Goal: Task Accomplishment & Management: Manage account settings

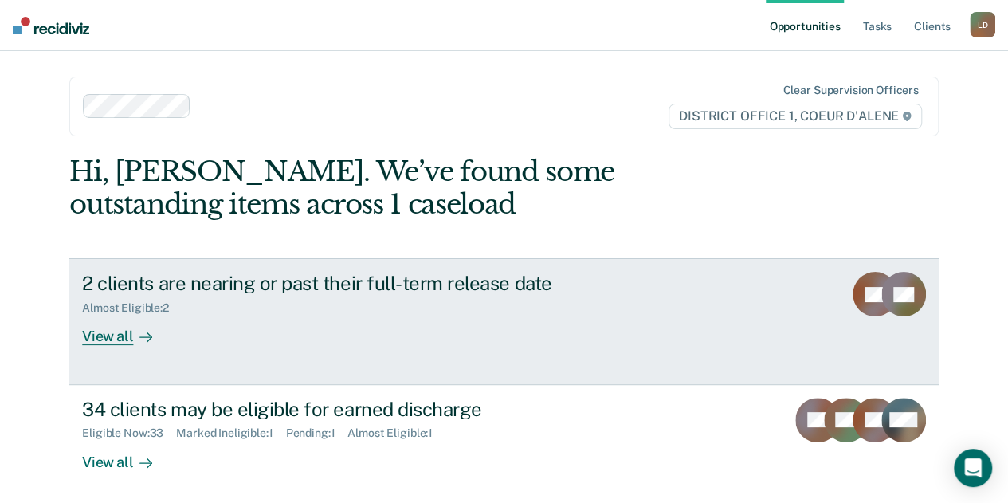
click at [108, 335] on div "View all" at bounding box center [126, 330] width 89 height 31
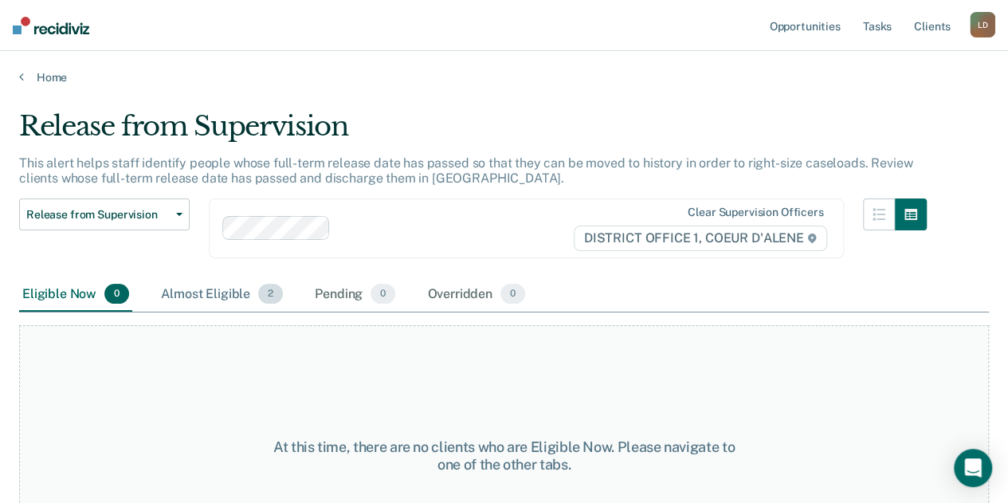
click at [226, 293] on div "Almost Eligible 2" at bounding box center [222, 294] width 128 height 35
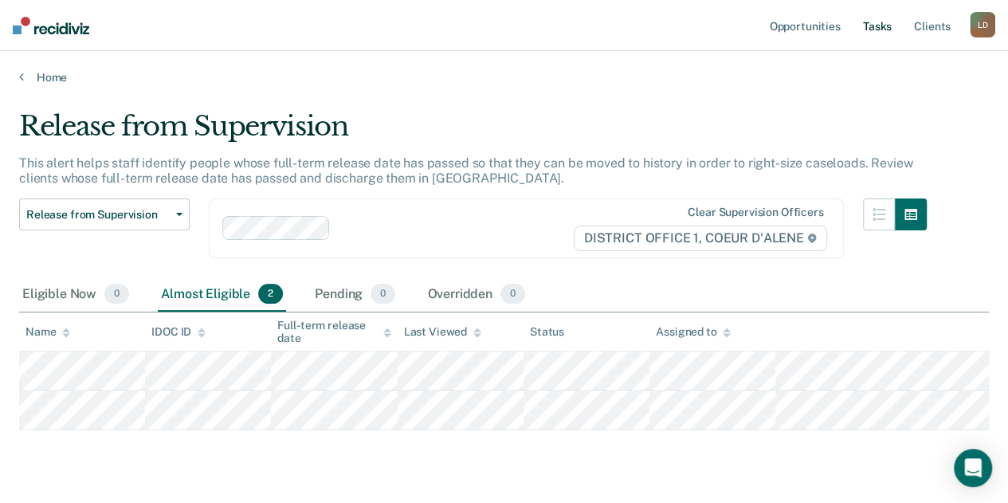
click at [873, 22] on link "Tasks" at bounding box center [877, 25] width 35 height 51
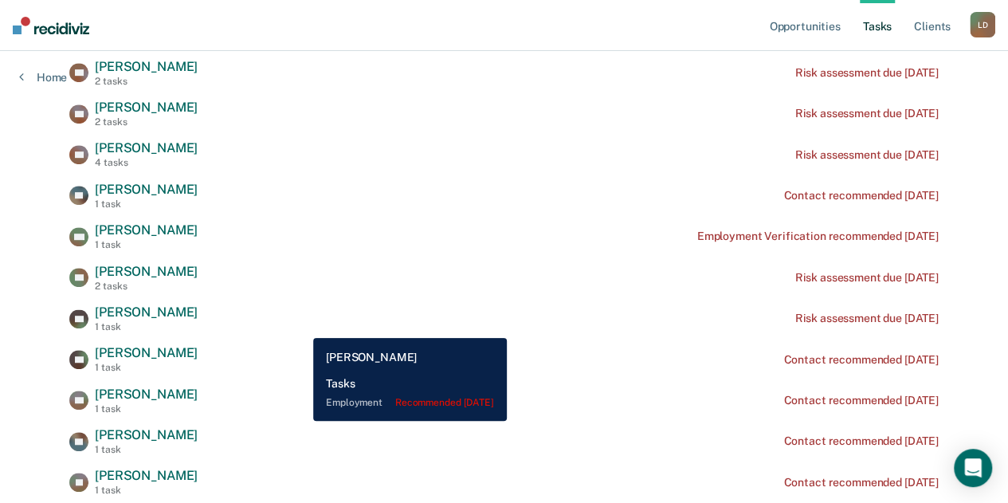
scroll to position [478, 0]
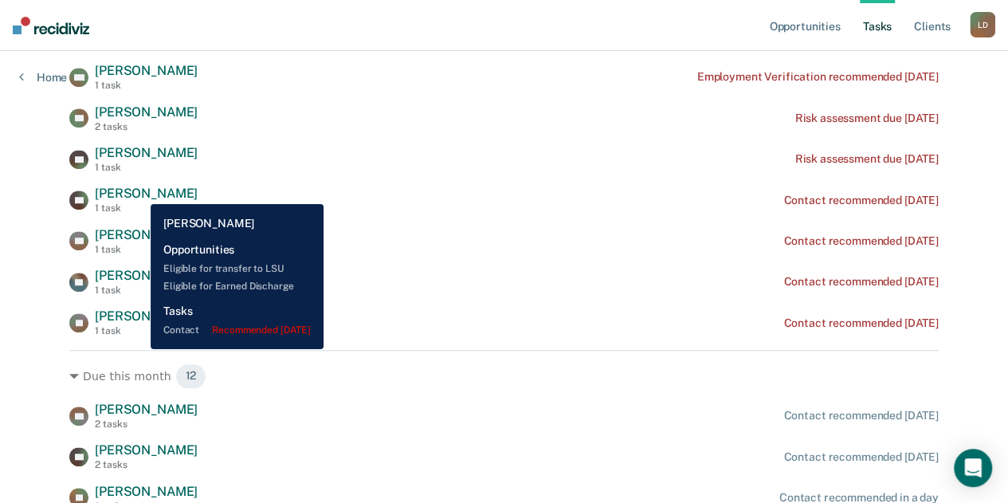
click at [139, 192] on span "[PERSON_NAME]" at bounding box center [146, 193] width 103 height 15
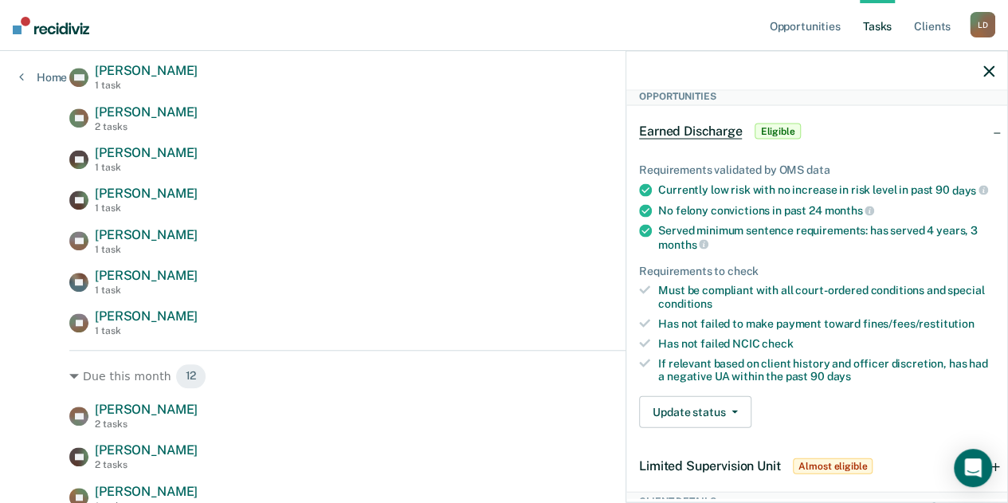
scroll to position [126, 0]
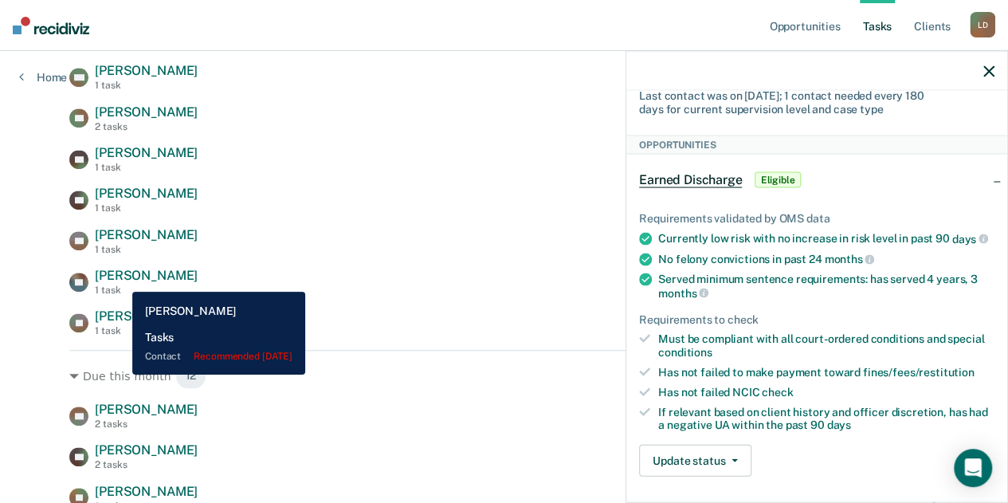
click at [120, 280] on span "[PERSON_NAME]" at bounding box center [146, 275] width 103 height 15
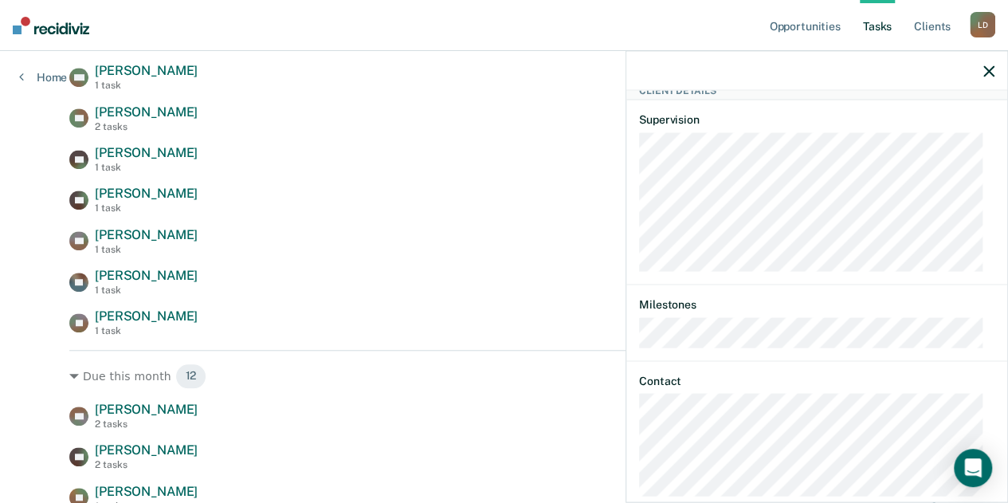
scroll to position [204, 0]
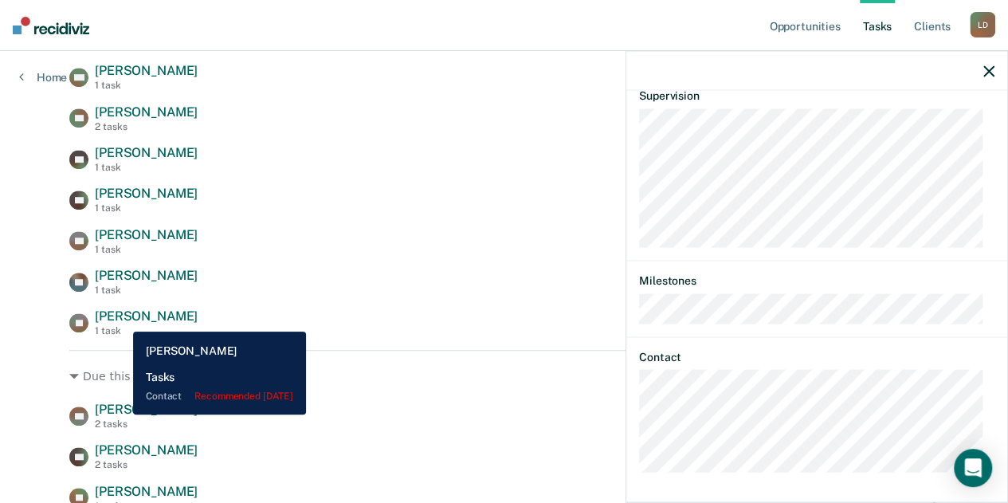
click at [121, 319] on span "[PERSON_NAME]" at bounding box center [146, 315] width 103 height 15
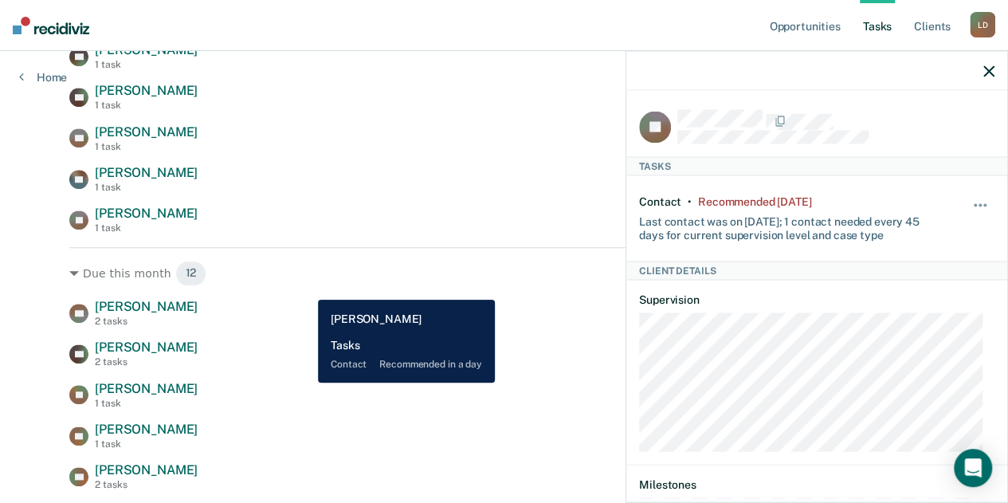
scroll to position [478, 0]
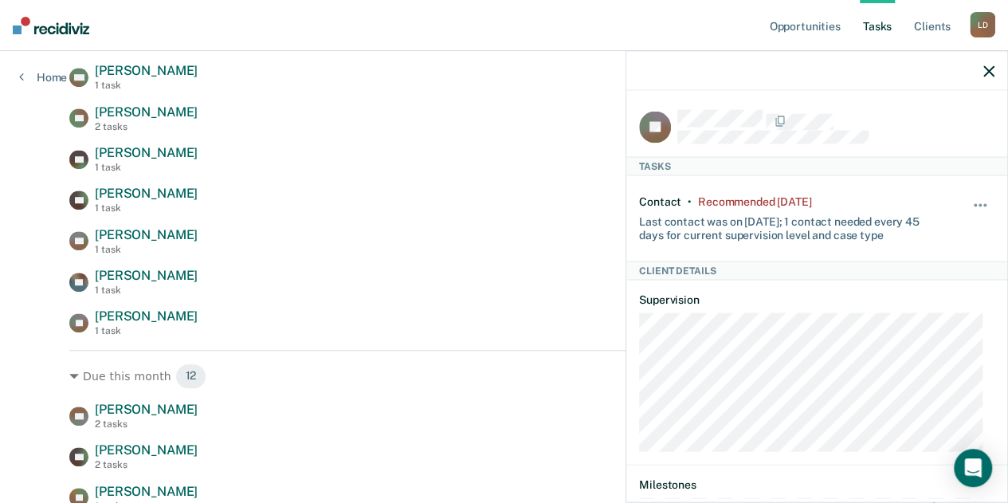
click at [990, 73] on icon "button" at bounding box center [988, 70] width 11 height 11
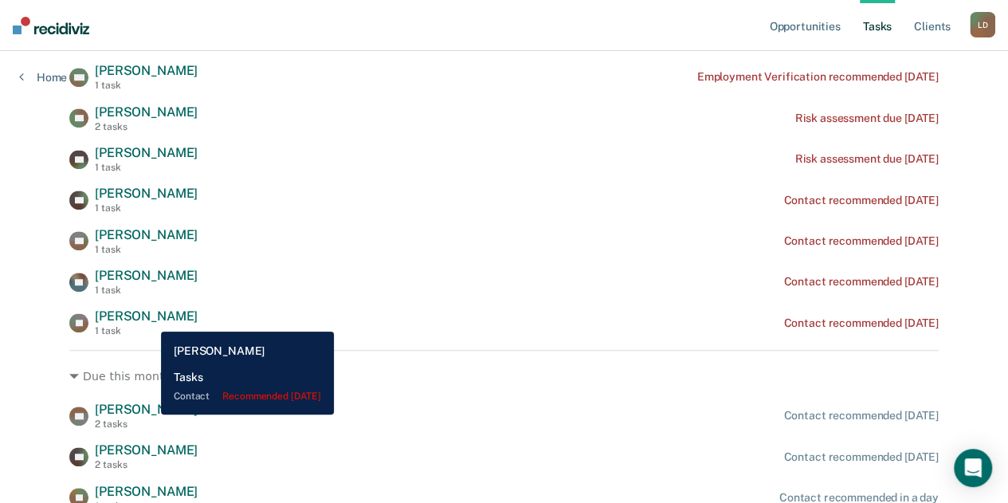
click at [149, 319] on span "[PERSON_NAME]" at bounding box center [146, 315] width 103 height 15
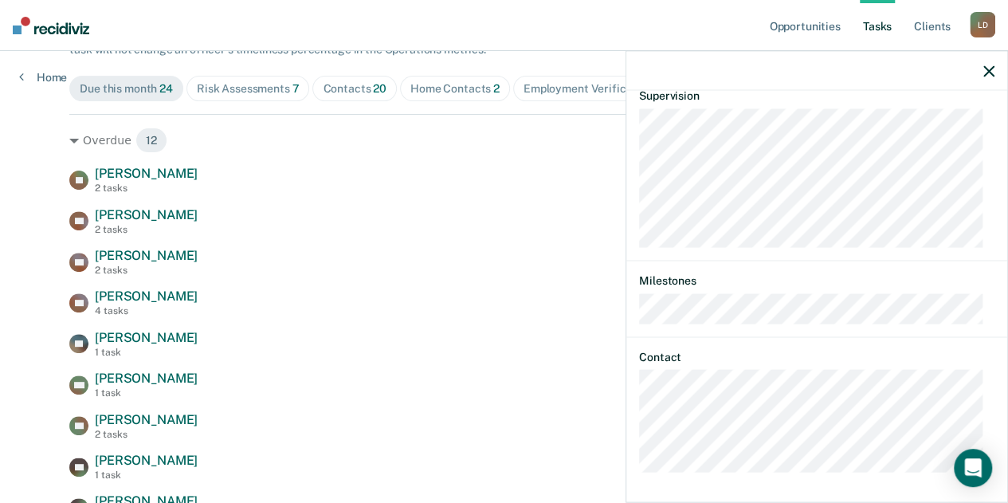
scroll to position [159, 0]
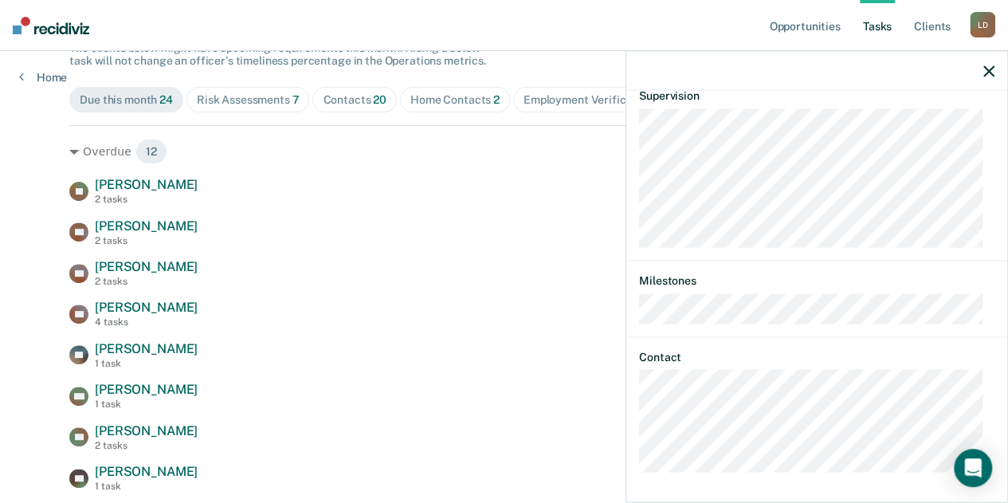
click at [988, 69] on icon "button" at bounding box center [988, 70] width 11 height 11
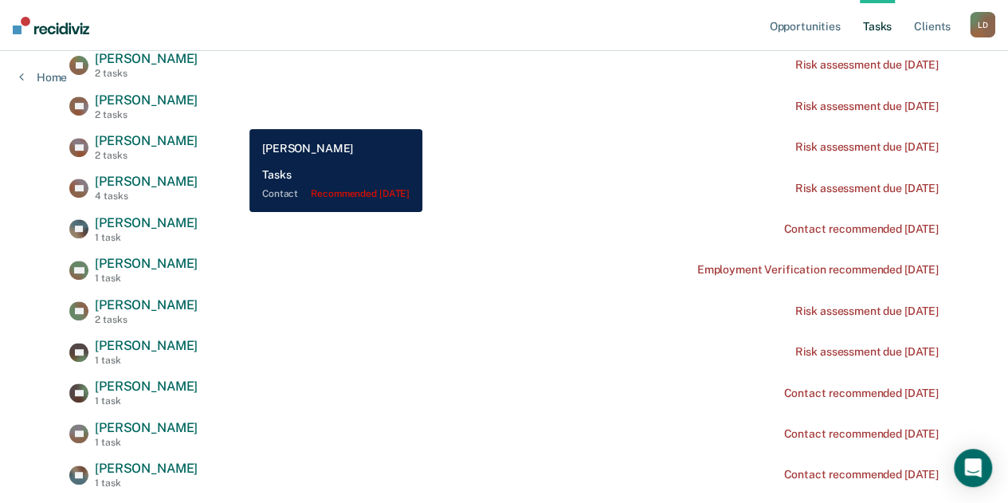
scroll to position [201, 0]
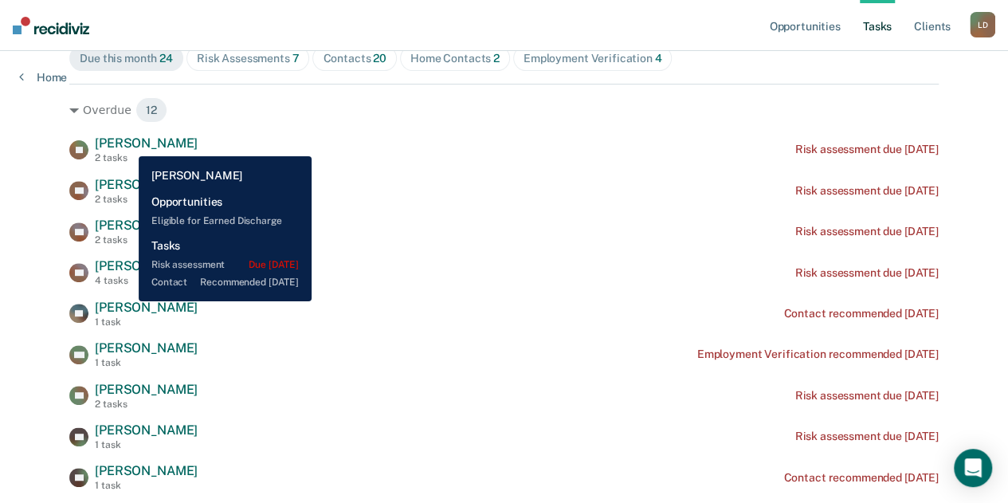
click at [127, 144] on span "[PERSON_NAME]" at bounding box center [146, 142] width 103 height 15
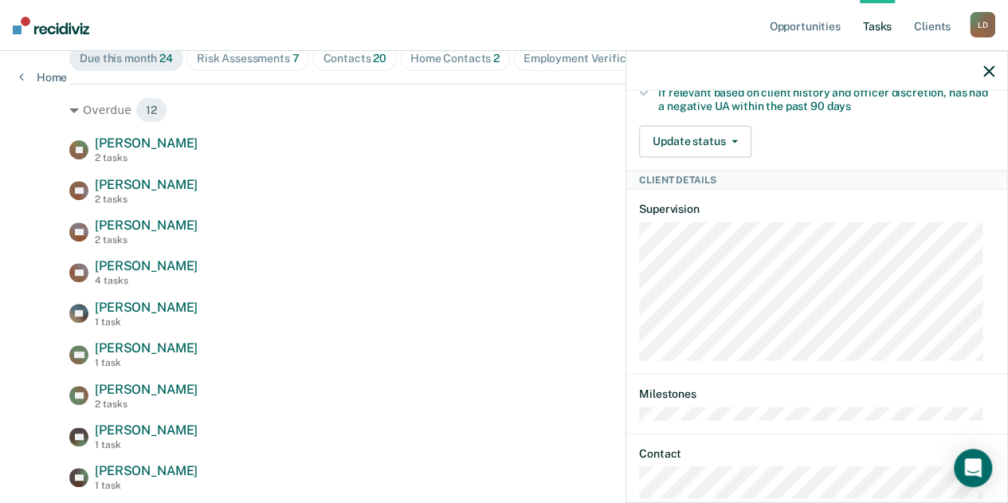
scroll to position [625, 0]
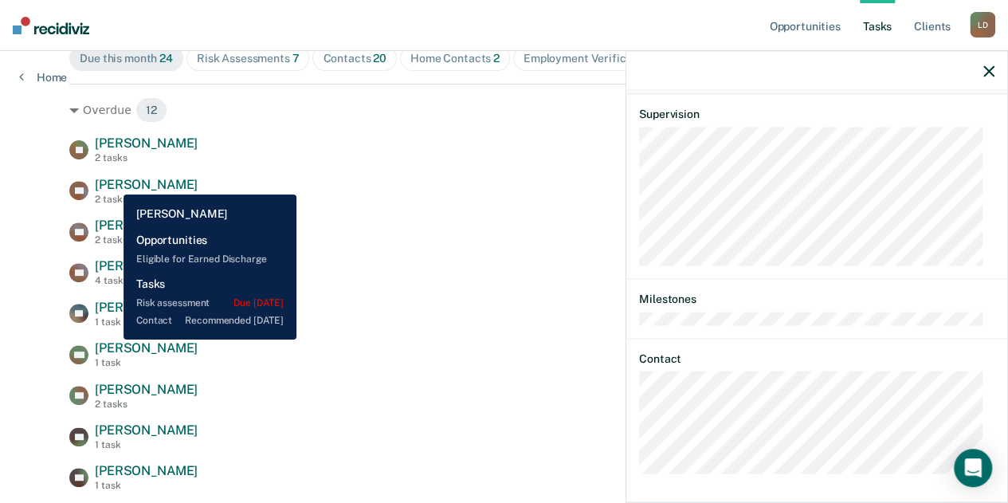
click at [112, 182] on span "[PERSON_NAME]" at bounding box center [146, 184] width 103 height 15
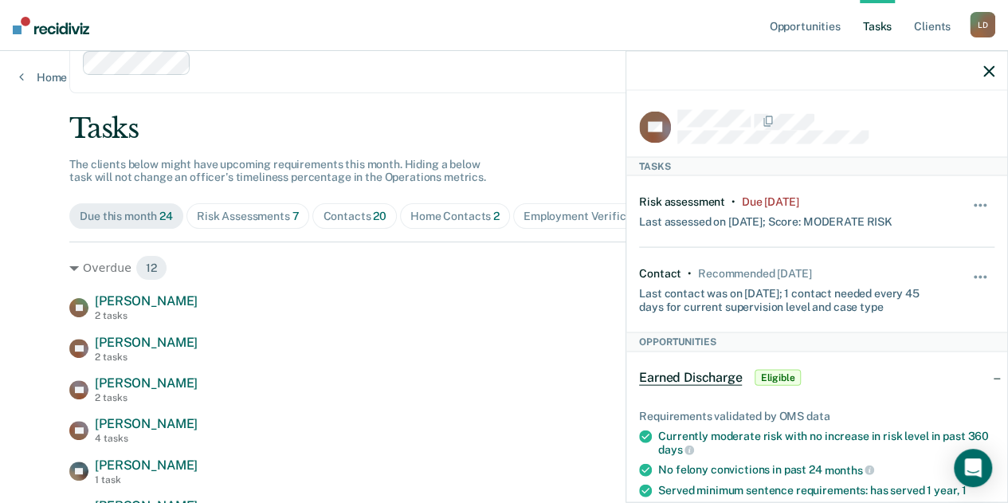
scroll to position [41, 0]
click at [974, 204] on span "button" at bounding box center [975, 205] width 3 height 3
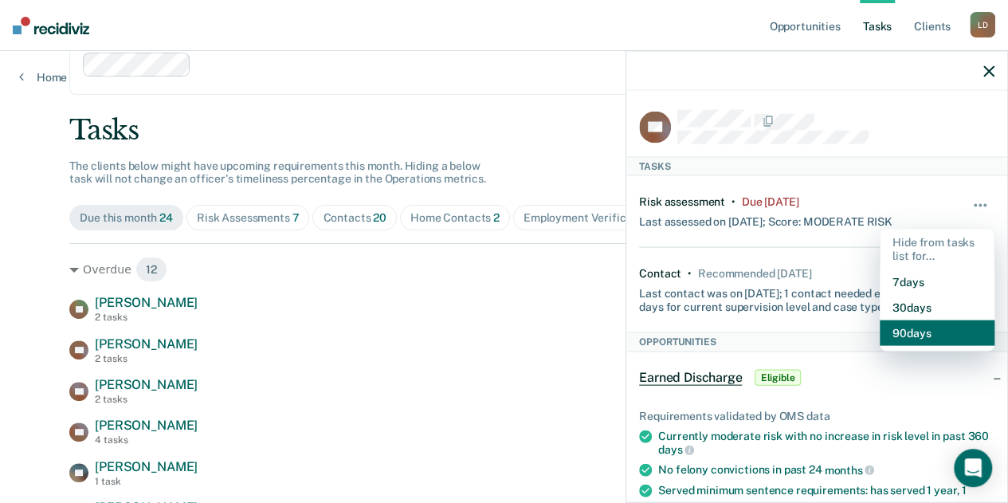
click at [907, 325] on button "90 days" at bounding box center [937, 331] width 115 height 25
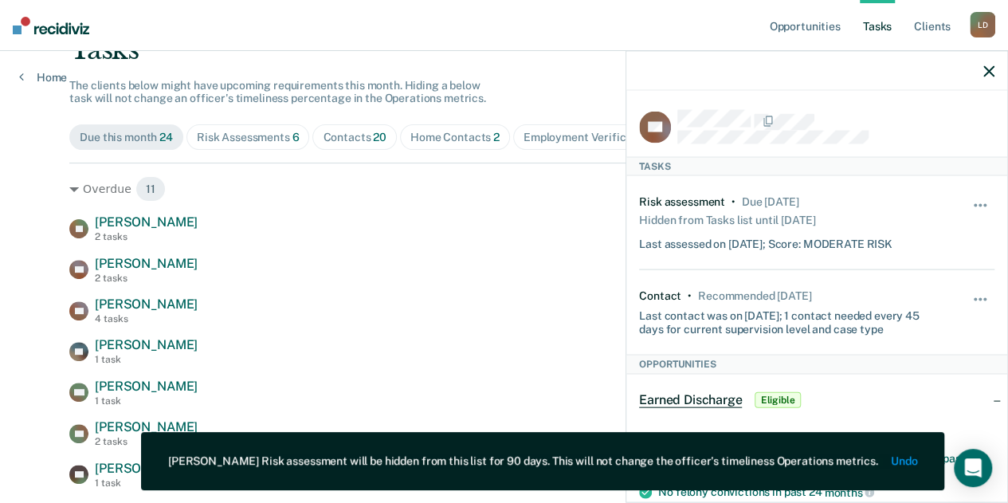
scroll to position [201, 0]
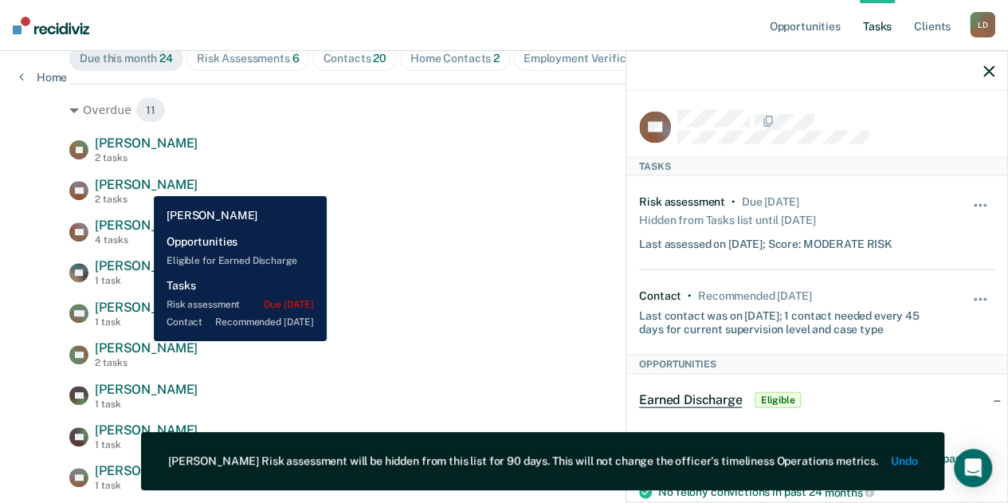
click at [142, 184] on span "[PERSON_NAME]" at bounding box center [146, 184] width 103 height 15
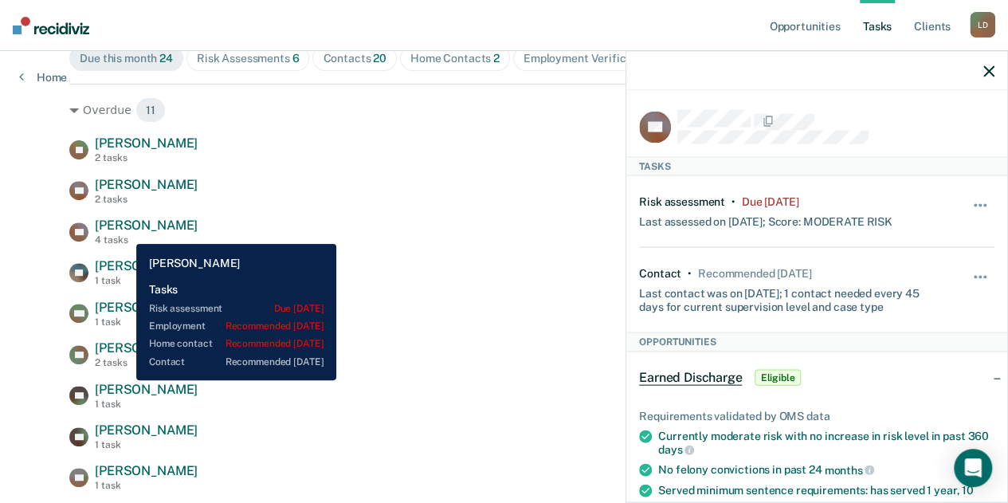
click at [124, 232] on div "[PERSON_NAME] 4 tasks" at bounding box center [146, 232] width 103 height 28
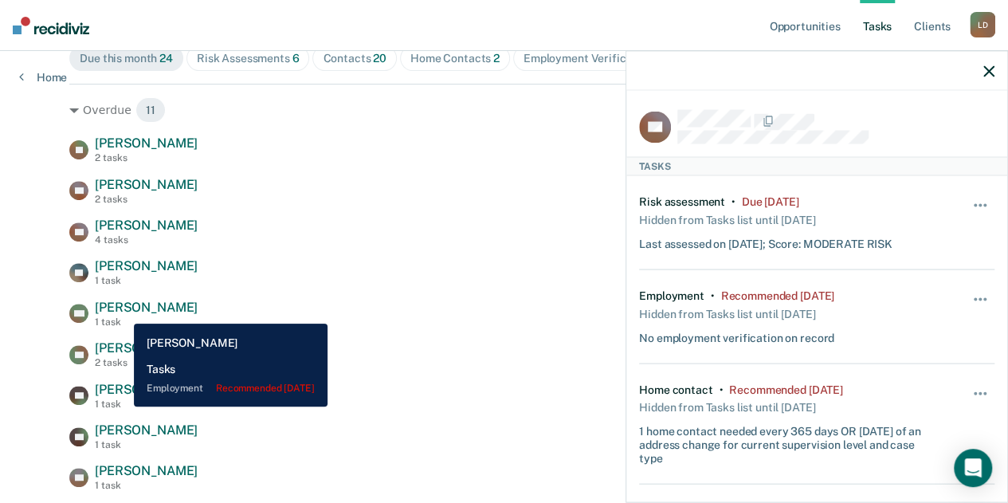
click at [122, 312] on span "[PERSON_NAME]" at bounding box center [146, 307] width 103 height 15
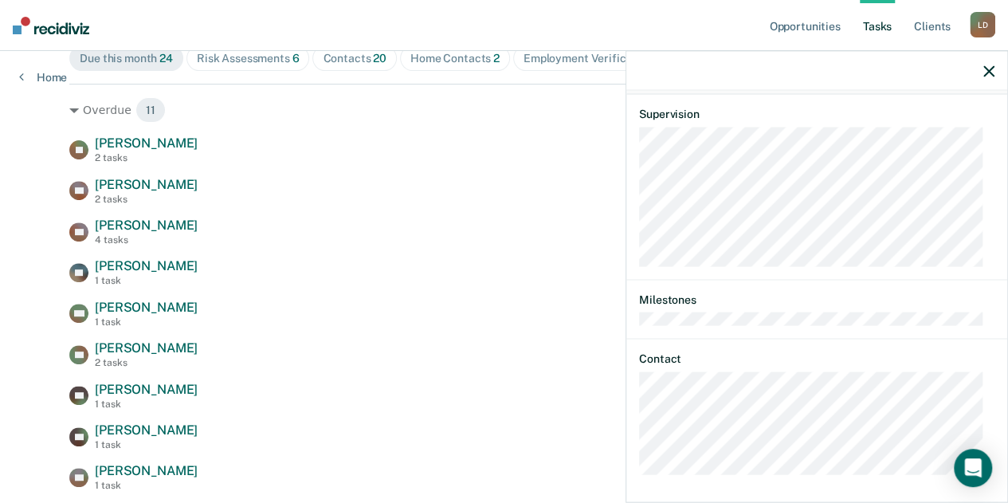
scroll to position [174, 0]
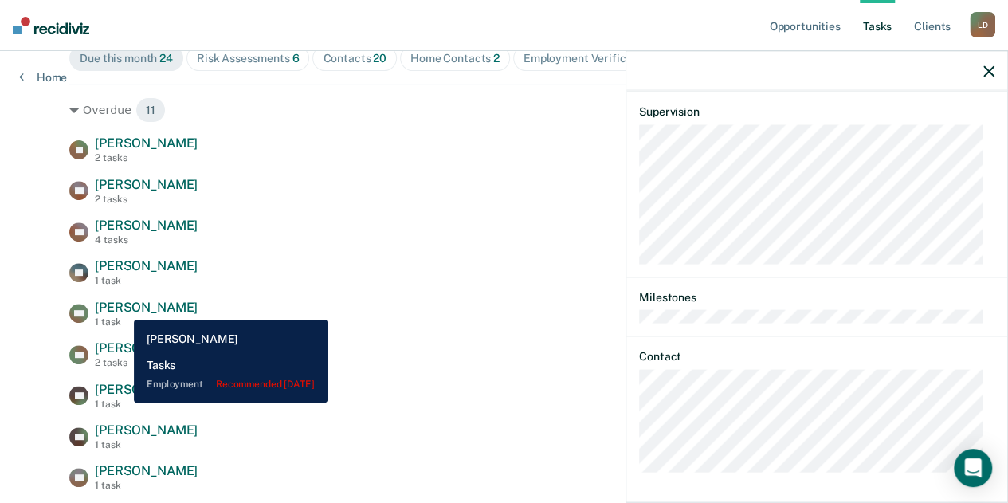
drag, startPoint x: 122, startPoint y: 308, endPoint x: 151, endPoint y: 307, distance: 29.5
click at [123, 308] on span "[PERSON_NAME]" at bounding box center [146, 307] width 103 height 15
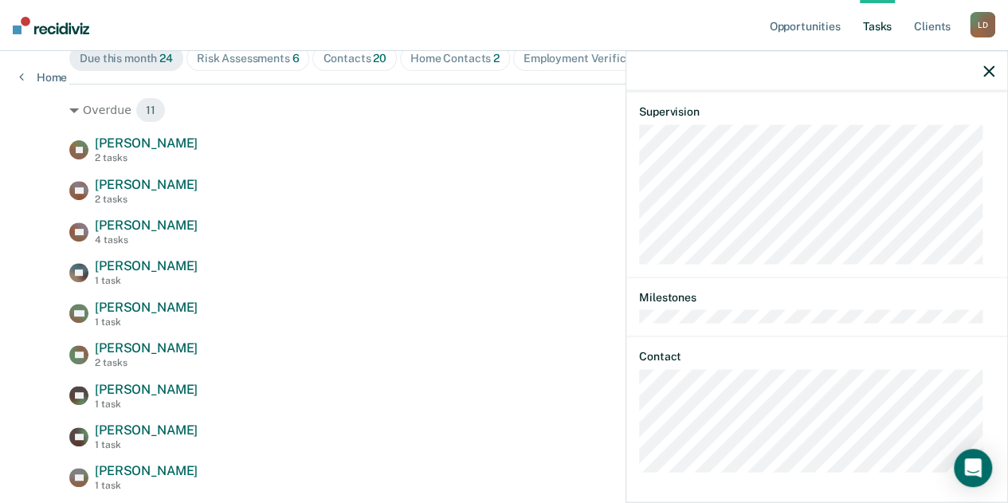
click at [990, 74] on icon "button" at bounding box center [988, 70] width 11 height 11
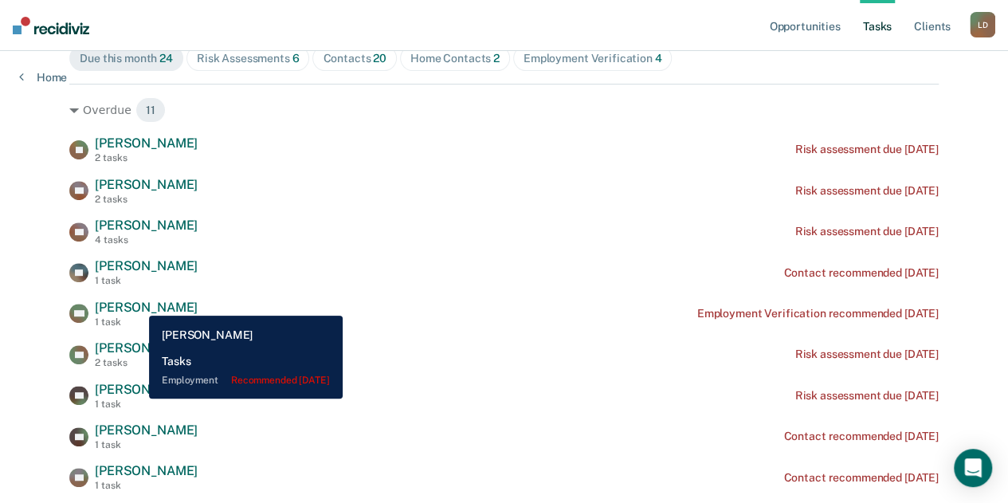
click at [137, 304] on span "[PERSON_NAME]" at bounding box center [146, 307] width 103 height 15
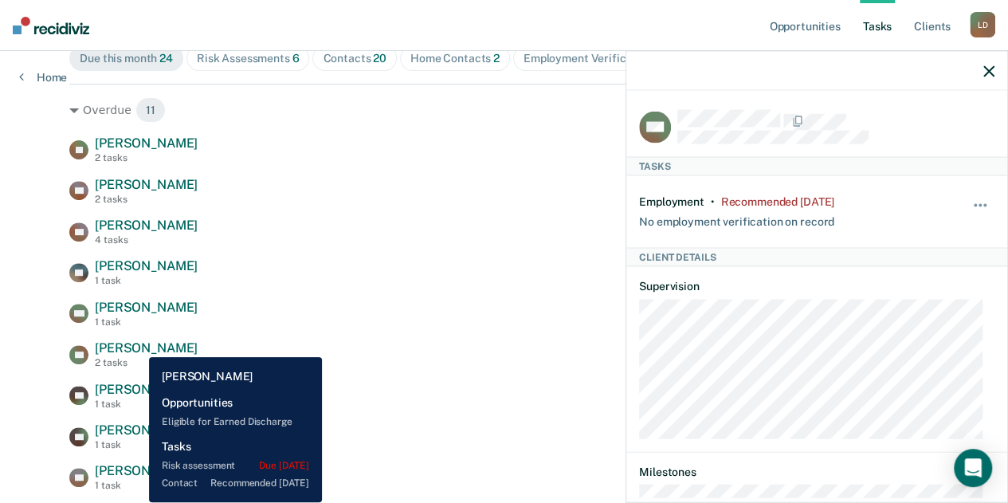
click at [137, 345] on span "[PERSON_NAME]" at bounding box center [146, 347] width 103 height 15
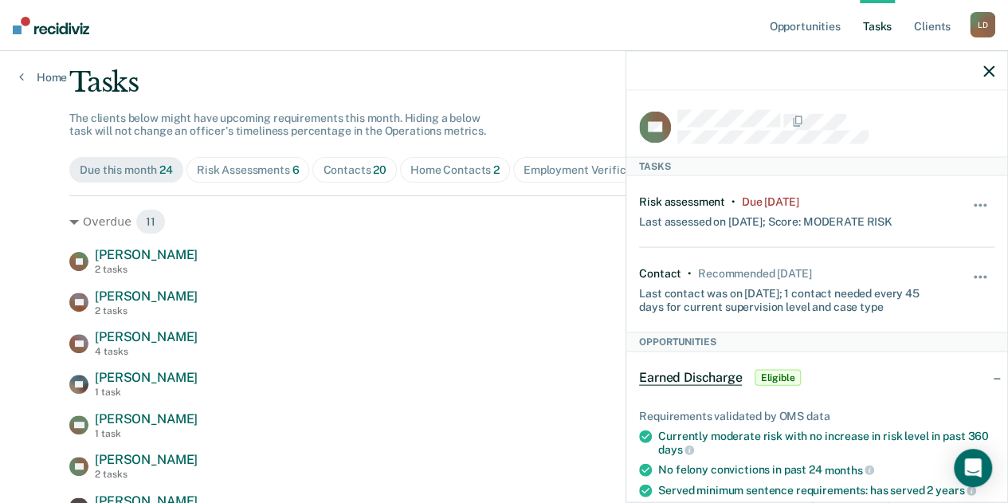
scroll to position [159, 0]
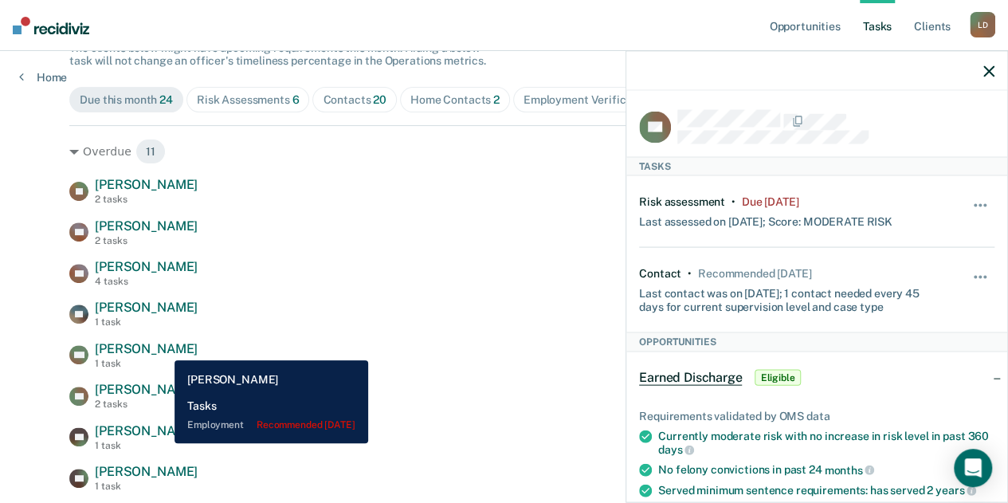
click at [163, 348] on span "[PERSON_NAME]" at bounding box center [146, 348] width 103 height 15
